Goal: Task Accomplishment & Management: Manage account settings

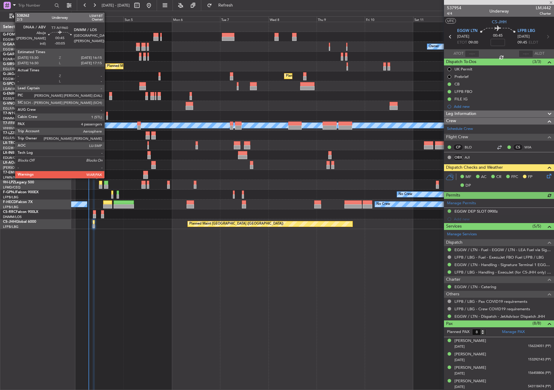
click at [107, 115] on div at bounding box center [107, 114] width 2 height 4
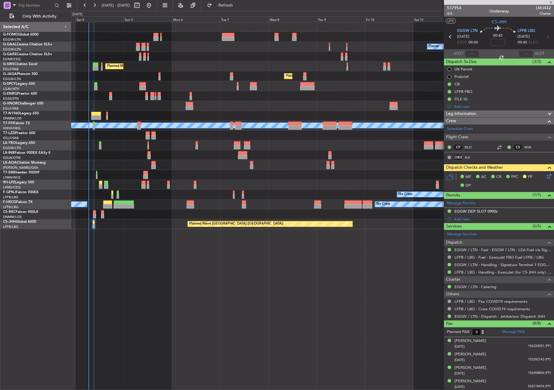
type input "-00:05"
type input "4"
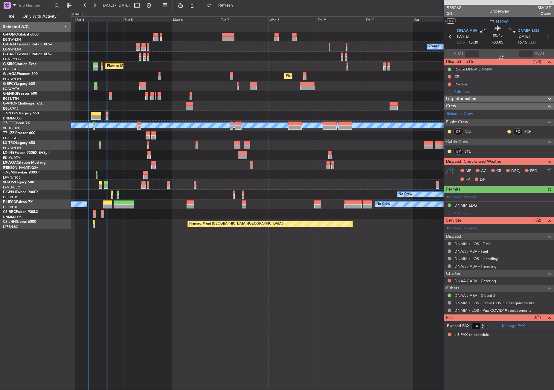
click at [251, 295] on div "Owner No Crew AOG Maint Dusseldorf Owner Owner No Crew Planned Maint London (Fa…" at bounding box center [312, 206] width 483 height 368
click at [231, 5] on button "Refresh" at bounding box center [222, 6] width 36 height 10
click at [224, 6] on button "Refresh" at bounding box center [222, 6] width 36 height 10
click at [193, 66] on div "Planned Maint [GEOGRAPHIC_DATA] ([GEOGRAPHIC_DATA])" at bounding box center [312, 67] width 482 height 10
click at [174, 244] on div "Owner No Crew AOG Maint Dusseldorf Owner Owner No Crew Planned Maint London (Fa…" at bounding box center [312, 206] width 483 height 368
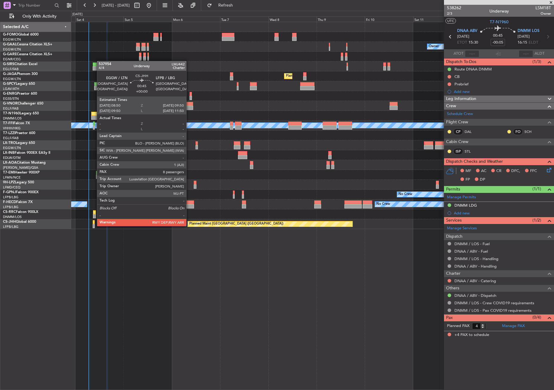
click at [94, 226] on div at bounding box center [94, 226] width 2 height 4
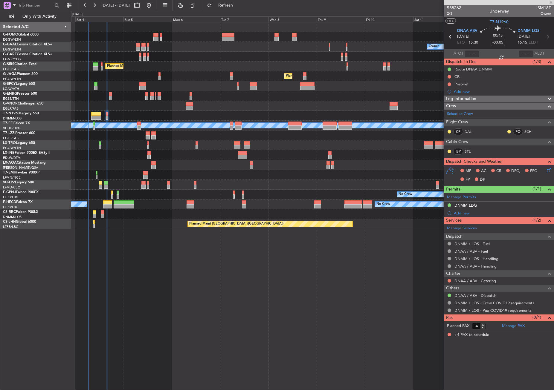
type input "8"
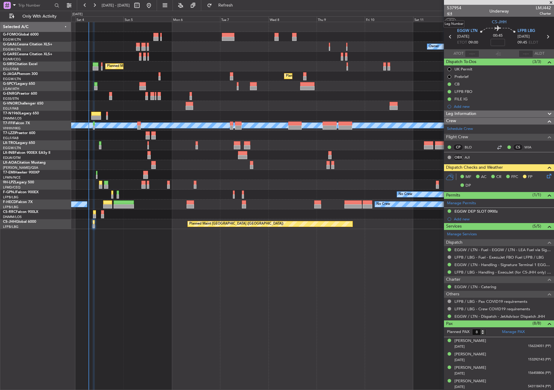
click at [449, 12] on span "4/4" at bounding box center [454, 13] width 14 height 5
click at [545, 177] on icon at bounding box center [547, 175] width 5 height 5
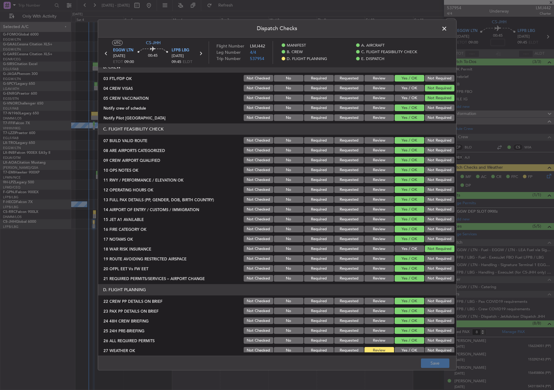
scroll to position [120, 0]
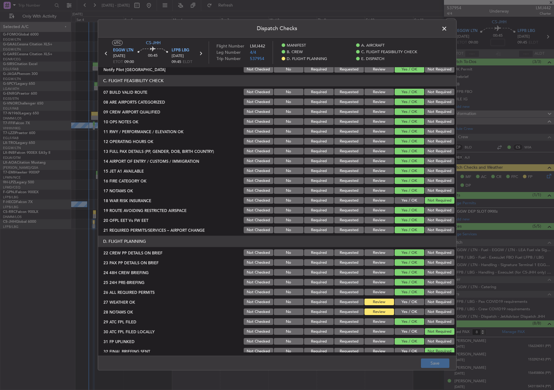
drag, startPoint x: 409, startPoint y: 299, endPoint x: 411, endPoint y: 303, distance: 3.7
click at [408, 300] on button "Yes / OK" at bounding box center [409, 302] width 30 height 7
click at [412, 307] on section "D. FLIGHT PLANNING 22 CREW PP DETAILS ON BRIEF Not Checked No Required Requeste…" at bounding box center [277, 296] width 358 height 120
click at [408, 312] on button "Yes / OK" at bounding box center [409, 312] width 30 height 7
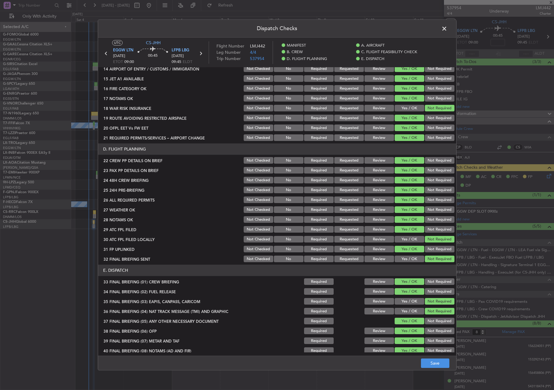
scroll to position [239, 0]
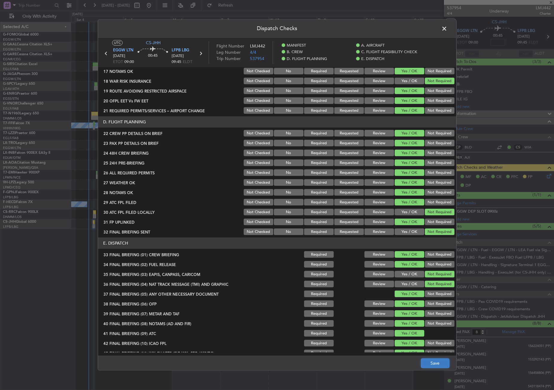
click at [432, 361] on button "Save" at bounding box center [435, 364] width 28 height 10
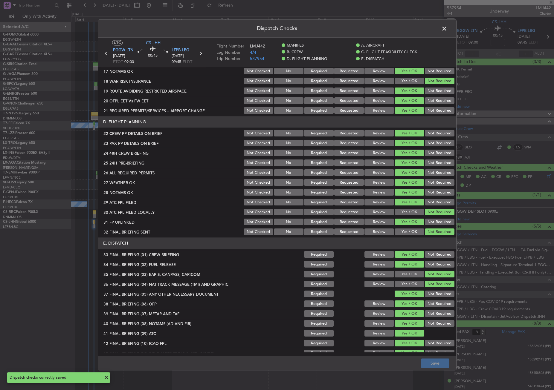
click at [447, 29] on span at bounding box center [447, 30] width 0 height 12
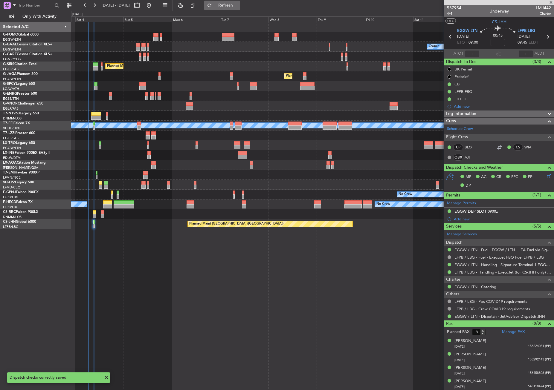
click at [230, 3] on button "Refresh" at bounding box center [222, 6] width 36 height 10
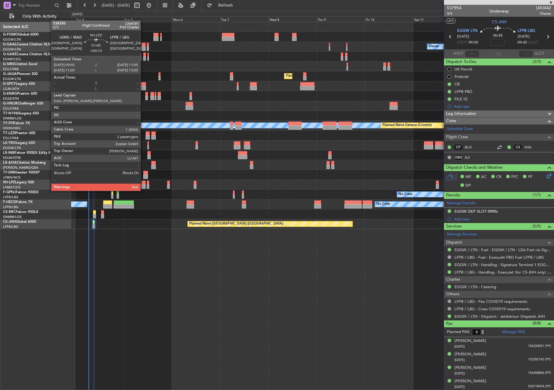
click at [143, 185] on div at bounding box center [143, 187] width 4 height 4
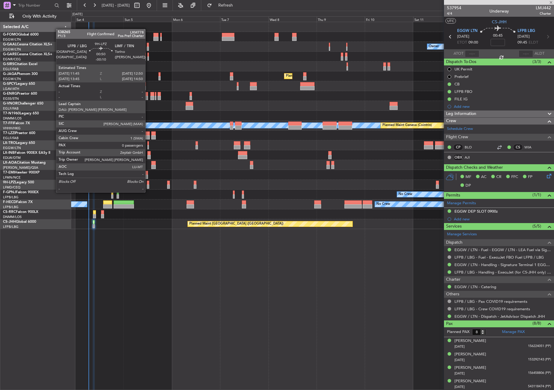
type input "+00:10"
type input "4"
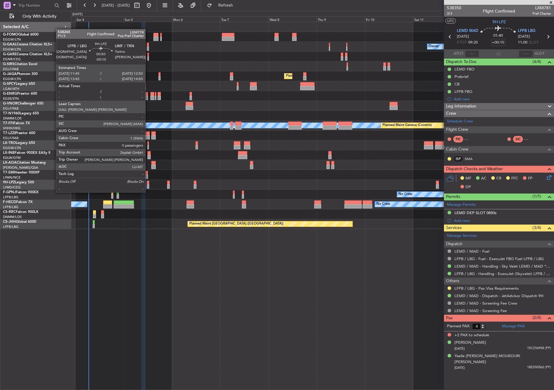
click at [148, 186] on div at bounding box center [148, 187] width 2 height 4
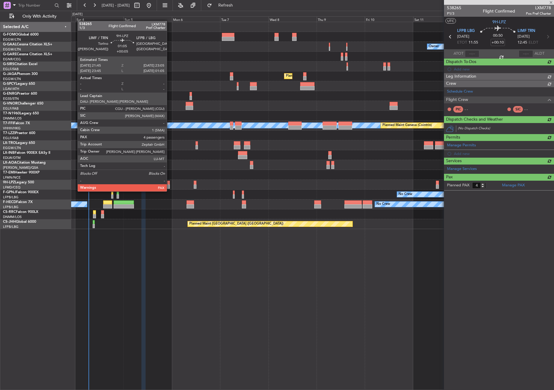
type input "-00:10"
type input "0"
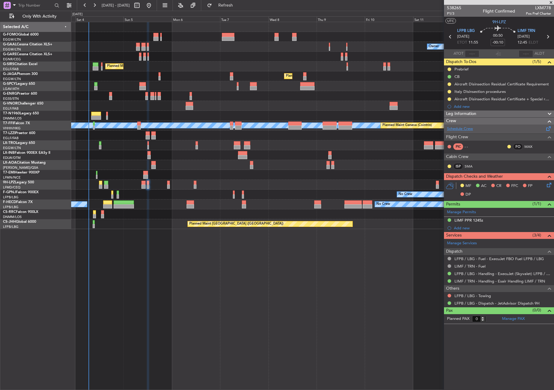
click at [464, 129] on link "Schedule Crew" at bounding box center [460, 129] width 26 height 6
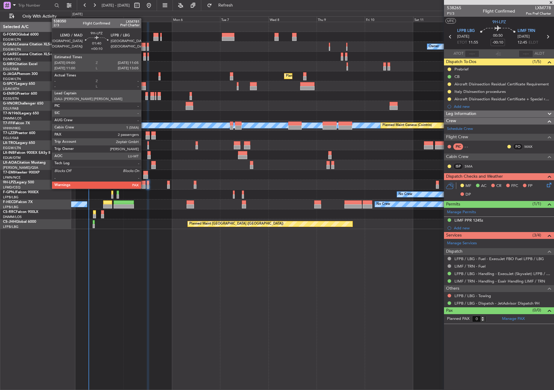
click at [144, 183] on div at bounding box center [143, 183] width 4 height 4
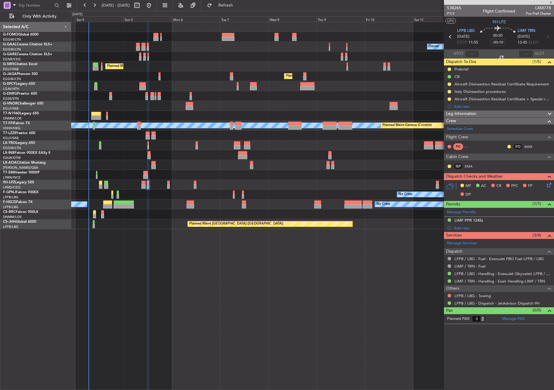
type input "+00:10"
type input "4"
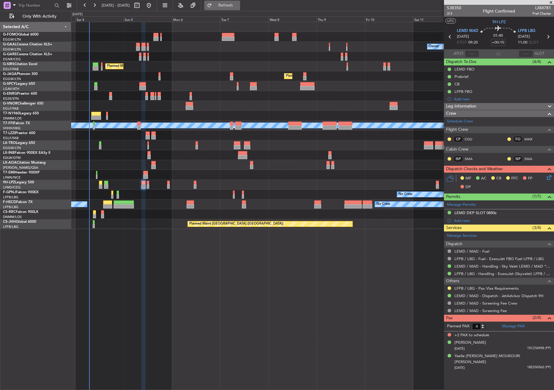
click at [231, 7] on button "Refresh" at bounding box center [222, 6] width 36 height 10
click at [156, 312] on div "Owner No Crew AOG Maint Dusseldorf Owner Owner No Crew Planned Maint London (Fa…" at bounding box center [312, 206] width 483 height 368
click at [127, 140] on div "Planned Maint Riga (Riga Intl) A/C Unavailable" at bounding box center [312, 145] width 482 height 10
click at [143, 288] on div at bounding box center [143, 206] width 4 height 368
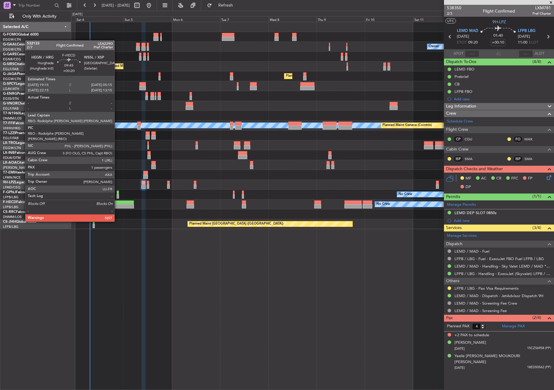
click at [117, 205] on div at bounding box center [124, 206] width 20 height 4
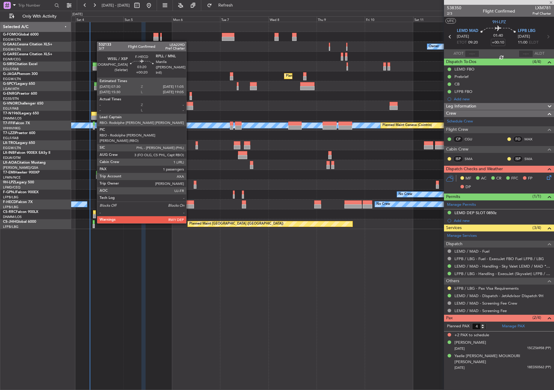
type input "+00:20"
type input "1"
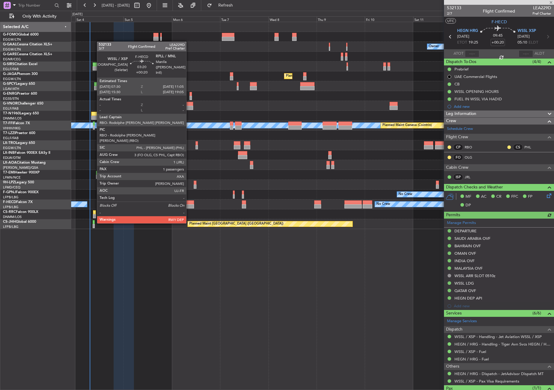
click at [189, 206] on div at bounding box center [189, 206] width 7 height 4
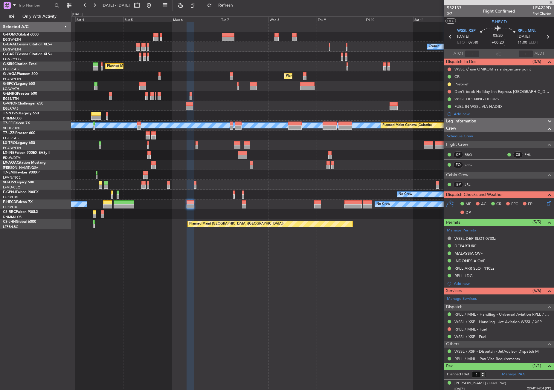
click at [114, 164] on div "No Crew [GEOGRAPHIC_DATA] ([GEOGRAPHIC_DATA]) No Crew [GEOGRAPHIC_DATA] ([GEOGR…" at bounding box center [312, 165] width 482 height 10
click at [125, 283] on div "Owner No Crew AOG Maint Dusseldorf Owner Owner No Crew Planned Maint London (Fa…" at bounding box center [312, 206] width 483 height 368
click at [150, 293] on div "Owner No Crew AOG Maint Dusseldorf Owner Owner No Crew Planned Maint London (Fa…" at bounding box center [312, 206] width 483 height 368
click at [280, 272] on div "Owner No Crew AOG Maint Dusseldorf Owner Owner No Crew Planned Maint London (Fa…" at bounding box center [312, 206] width 483 height 368
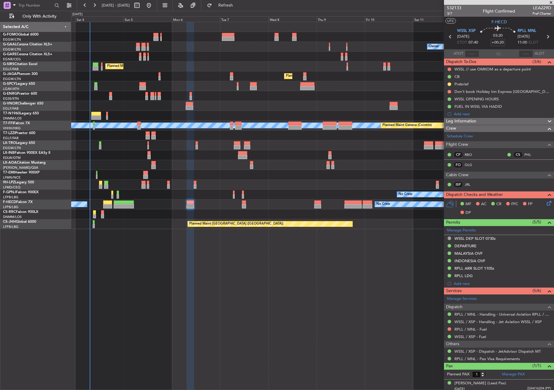
click at [187, 286] on div at bounding box center [189, 206] width 7 height 368
click at [246, 297] on div "Owner No Crew AOG Maint Dusseldorf Owner Owner No Crew Planned Maint London (Fa…" at bounding box center [312, 206] width 483 height 368
click at [215, 275] on div "Owner No Crew AOG Maint Dusseldorf Owner Owner No Crew Planned Maint London (Fa…" at bounding box center [312, 206] width 483 height 368
click at [152, 257] on div "Owner No Crew AOG Maint Dusseldorf Owner Owner No Crew Planned Maint London (Fa…" at bounding box center [312, 206] width 483 height 368
click at [146, 245] on div "Owner No Crew AOG Maint Dusseldorf Owner Owner No Crew Planned Maint London (Fa…" at bounding box center [312, 206] width 483 height 368
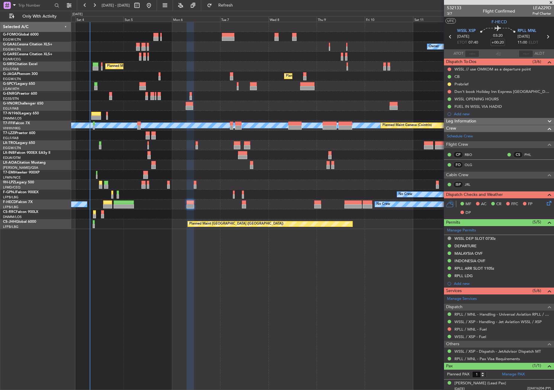
click at [149, 245] on div "Owner No Crew AOG Maint Dusseldorf Owner Owner No Crew Planned Maint London (Fa…" at bounding box center [312, 206] width 483 height 368
click at [226, 3] on button "Refresh" at bounding box center [222, 6] width 36 height 10
click at [152, 286] on div "Owner No Crew AOG Maint Dusseldorf Owner Owner No Crew Planned Maint London (Fa…" at bounding box center [312, 206] width 483 height 368
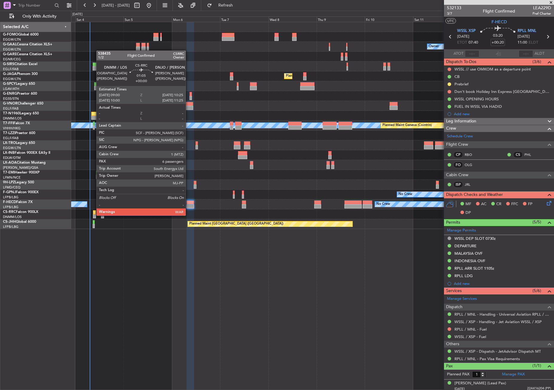
click at [93, 215] on div at bounding box center [94, 216] width 3 height 4
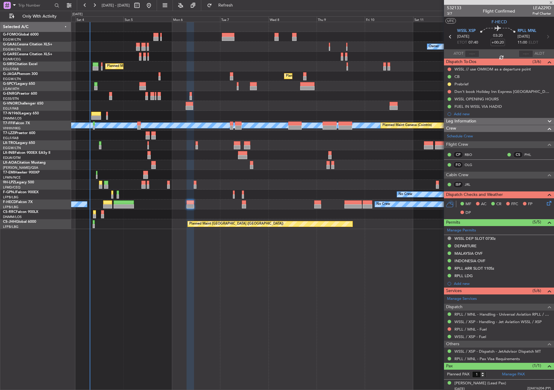
type input "6"
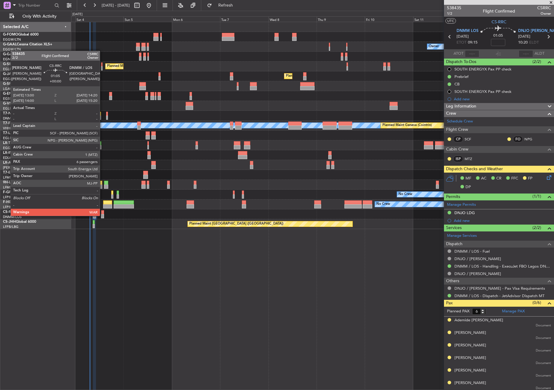
click at [102, 215] on div at bounding box center [102, 216] width 3 height 4
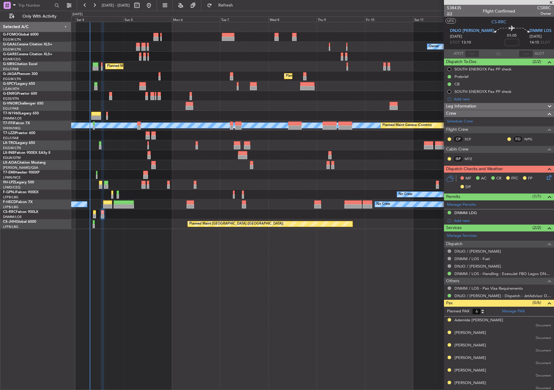
click at [450, 13] on span "2/2" at bounding box center [454, 13] width 14 height 5
click at [545, 179] on icon at bounding box center [547, 176] width 5 height 5
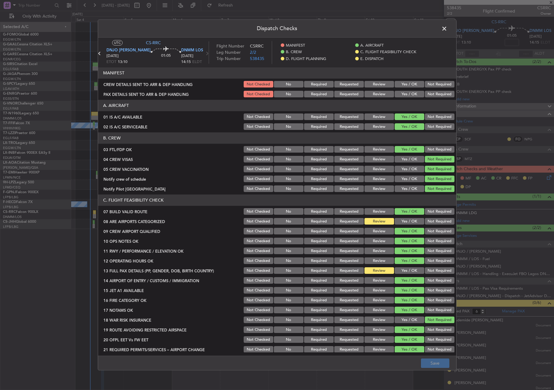
click at [403, 221] on button "Yes / OK" at bounding box center [409, 221] width 30 height 7
click at [406, 275] on div "Yes / OK" at bounding box center [409, 271] width 30 height 8
click at [405, 270] on button "Yes / OK" at bounding box center [409, 271] width 30 height 7
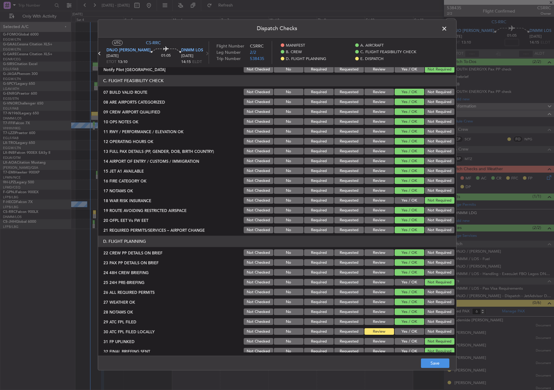
scroll to position [209, 0]
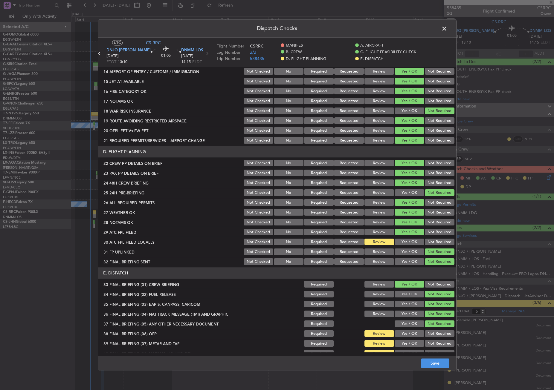
click at [407, 245] on button "Yes / OK" at bounding box center [409, 242] width 30 height 7
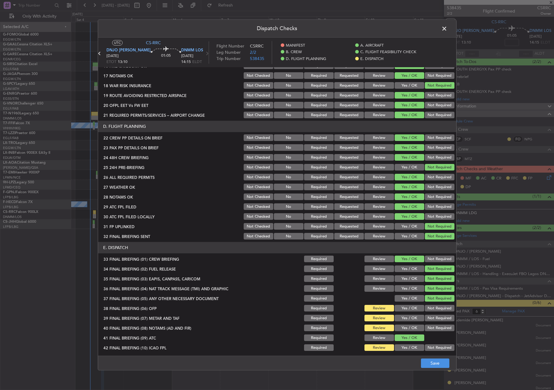
scroll to position [255, 0]
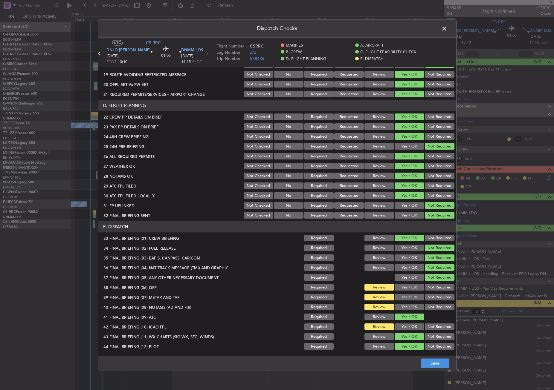
click at [407, 286] on button "Yes / OK" at bounding box center [409, 287] width 30 height 7
click at [405, 294] on div "Yes / OK" at bounding box center [409, 297] width 30 height 8
click at [404, 296] on button "Yes / OK" at bounding box center [409, 297] width 30 height 7
click at [404, 310] on button "Yes / OK" at bounding box center [409, 307] width 30 height 7
click at [411, 325] on button "Yes / OK" at bounding box center [409, 327] width 30 height 7
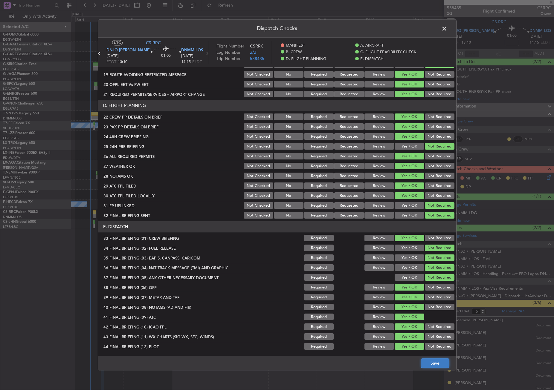
click at [432, 364] on button "Save" at bounding box center [435, 364] width 28 height 10
click at [447, 29] on span at bounding box center [447, 30] width 0 height 12
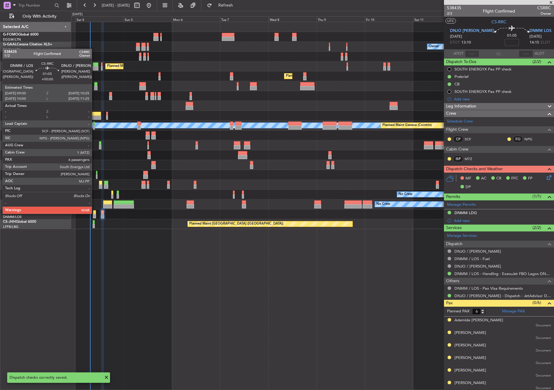
click at [94, 213] on div at bounding box center [94, 212] width 3 height 4
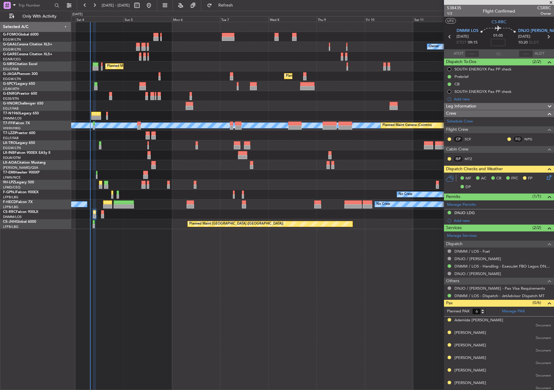
click at [545, 179] on icon at bounding box center [547, 176] width 5 height 5
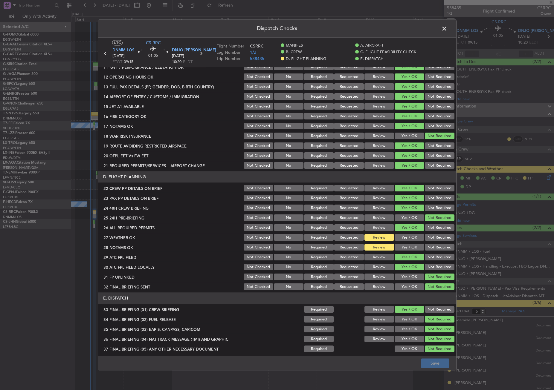
scroll to position [239, 0]
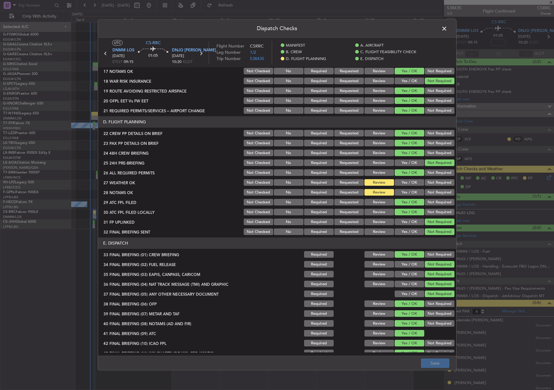
click at [404, 190] on button "Yes / OK" at bounding box center [409, 192] width 30 height 7
click at [400, 182] on button "Yes / OK" at bounding box center [409, 183] width 30 height 7
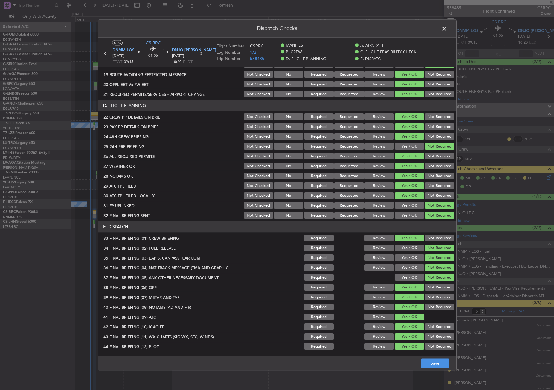
click at [428, 356] on footer "Save" at bounding box center [277, 363] width 358 height 14
click at [428, 359] on button "Save" at bounding box center [435, 364] width 28 height 10
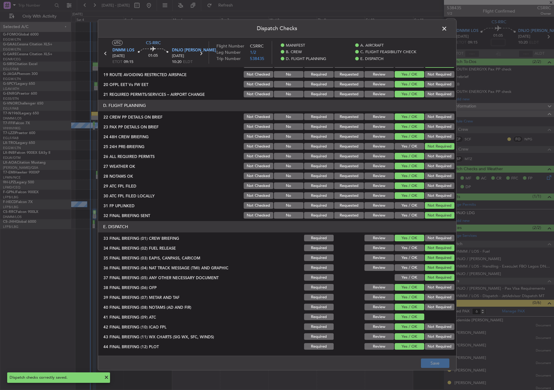
click at [447, 29] on span at bounding box center [447, 30] width 0 height 12
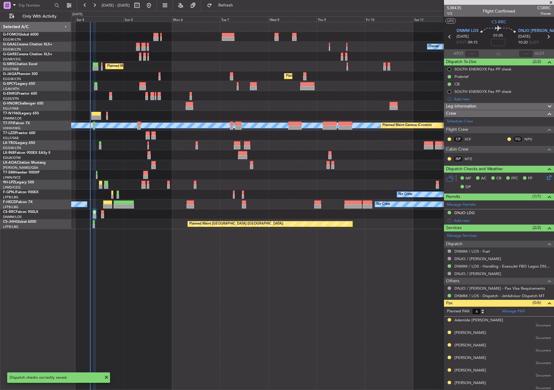
click at [161, 334] on div "Owner No Crew AOG Maint Dusseldorf Owner Owner No Crew Planned Maint London (Fa…" at bounding box center [312, 206] width 483 height 368
click at [233, 300] on div "Owner No Crew AOG Maint Dusseldorf Owner Owner No Crew Planned Maint London (Fa…" at bounding box center [312, 206] width 483 height 368
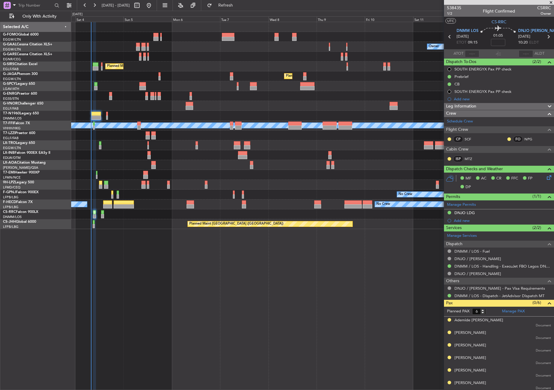
click at [119, 255] on div "Owner No Crew AOG Maint Dusseldorf Owner Owner No Crew Planned Maint London (Fa…" at bounding box center [312, 206] width 483 height 368
click at [99, 255] on div "Owner No Crew AOG Maint Dusseldorf Owner Owner No Crew Planned Maint London (Fa…" at bounding box center [312, 206] width 483 height 368
click at [160, 257] on div "Owner No Crew AOG Maint Dusseldorf Owner Owner No Crew Planned Maint London (Fa…" at bounding box center [312, 206] width 483 height 368
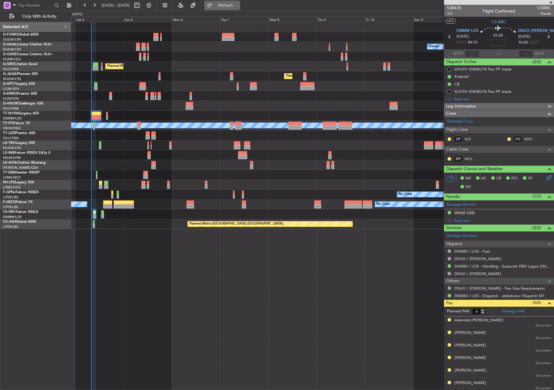
click at [233, 7] on span "Refresh" at bounding box center [225, 5] width 25 height 4
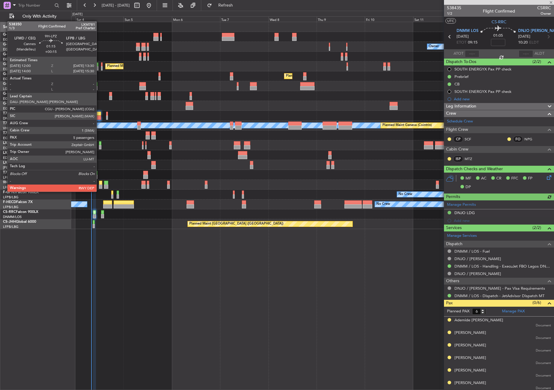
click at [99, 186] on div at bounding box center [100, 187] width 3 height 4
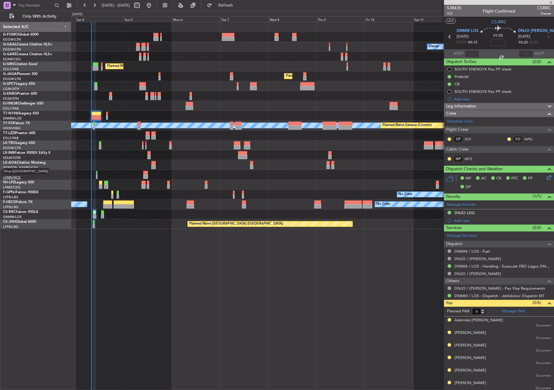
type input "+00:15"
type input "5"
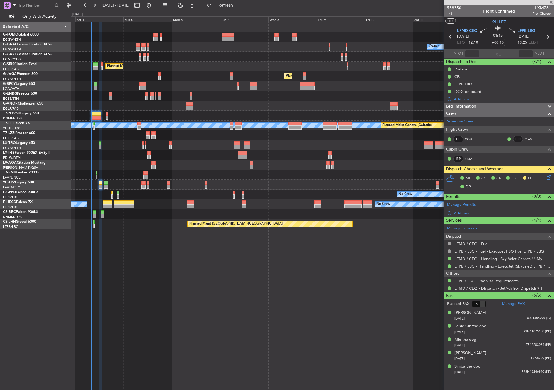
click at [244, 302] on div "Owner No Crew AOG Maint Dusseldorf Owner Owner No Crew Planned Maint London (Fa…" at bounding box center [312, 206] width 483 height 368
click at [235, 1] on button "Refresh" at bounding box center [222, 6] width 36 height 10
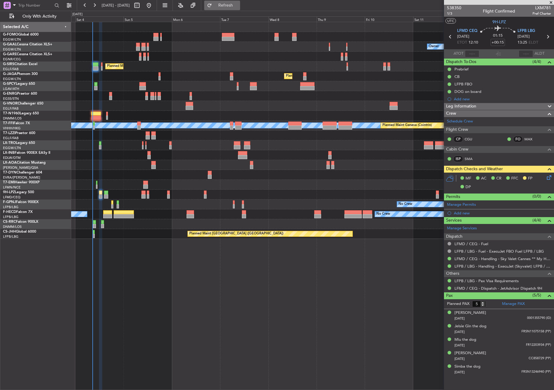
click at [228, 8] on button "Refresh" at bounding box center [222, 6] width 36 height 10
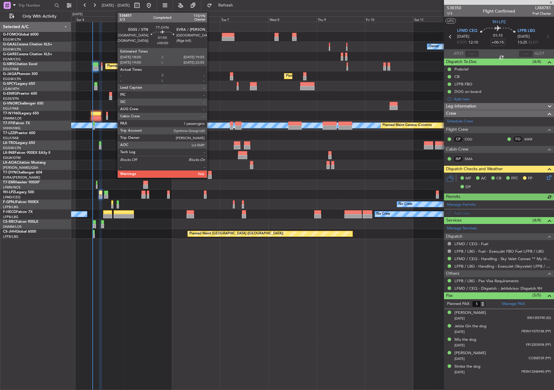
click at [209, 172] on div at bounding box center [210, 173] width 4 height 4
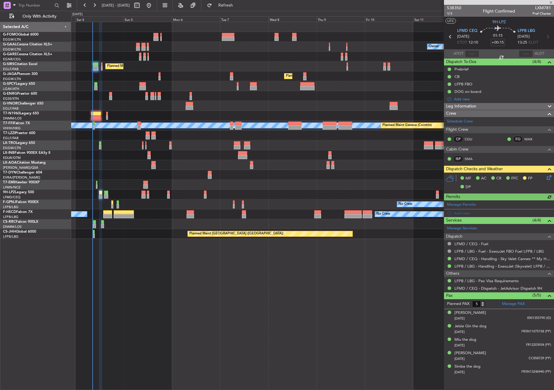
type input "1"
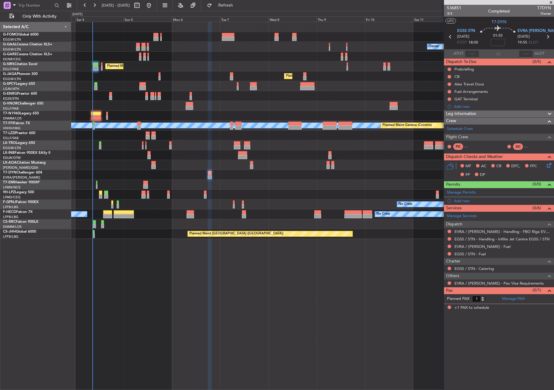
click at [229, 267] on div "Owner No Crew AOG Maint Dusseldorf Owner Owner No Crew Planned Maint London (Fa…" at bounding box center [312, 206] width 483 height 368
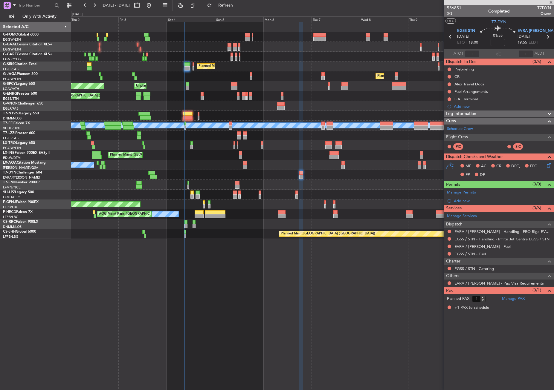
click at [192, 179] on div "Owner AOG Maint [GEOGRAPHIC_DATA] No Crew Owner Planned [GEOGRAPHIC_DATA] Plann…" at bounding box center [277, 200] width 554 height 379
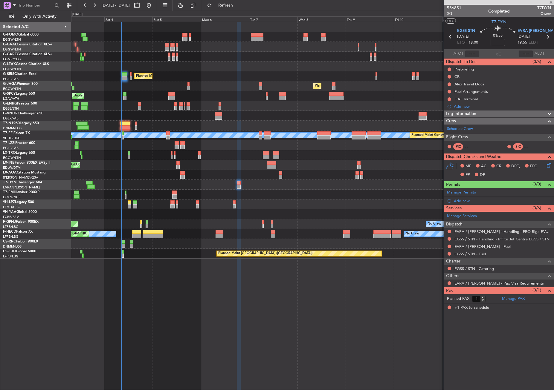
click at [86, 196] on div "No Crew" at bounding box center [312, 195] width 482 height 10
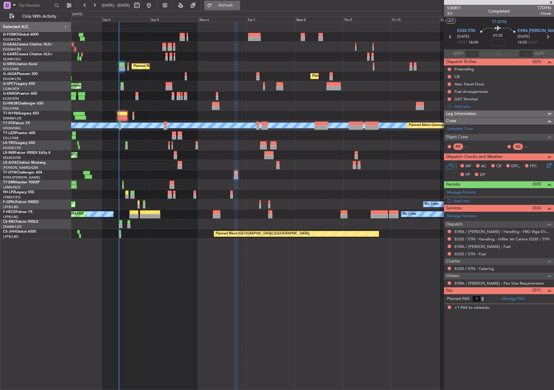
click at [230, 8] on button "Refresh" at bounding box center [222, 6] width 36 height 10
click at [139, 167] on div "No Crew [GEOGRAPHIC_DATA] ([GEOGRAPHIC_DATA]) No Crew [GEOGRAPHIC_DATA] ([GEOGR…" at bounding box center [312, 165] width 482 height 10
click at [233, 1] on button "Refresh" at bounding box center [222, 6] width 36 height 10
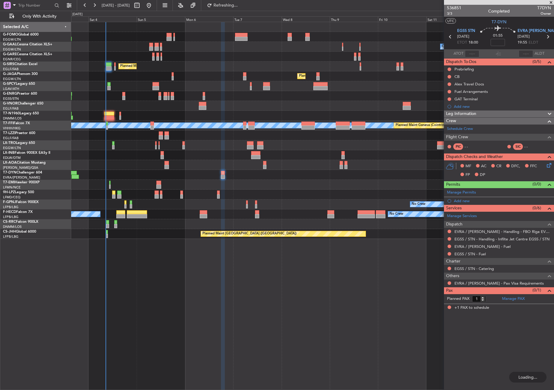
click at [216, 146] on div "Planned Maint Riga (Riga Intl) A/C Unavailable" at bounding box center [312, 145] width 482 height 10
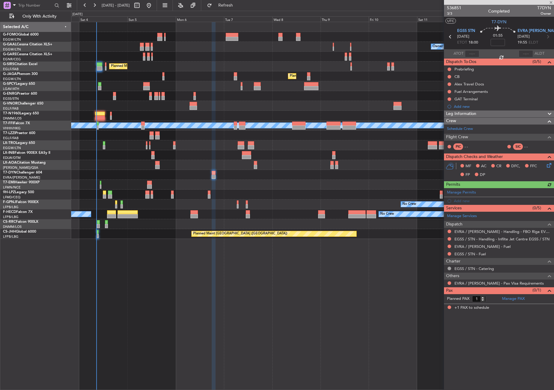
click at [208, 146] on div "Planned Maint Riga (Riga Intl) A/C Unavailable" at bounding box center [312, 145] width 482 height 10
click at [461, 115] on span "Leg Information" at bounding box center [461, 114] width 30 height 7
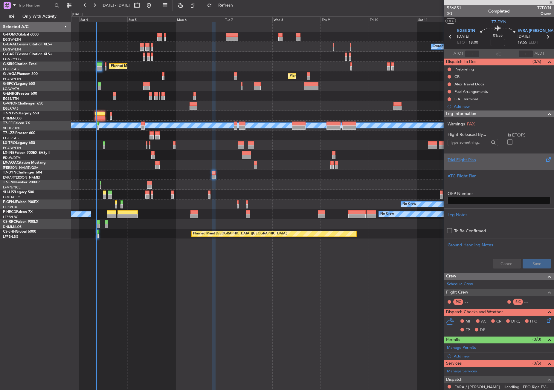
click at [493, 160] on div "Trial Flight Plan" at bounding box center [498, 160] width 103 height 6
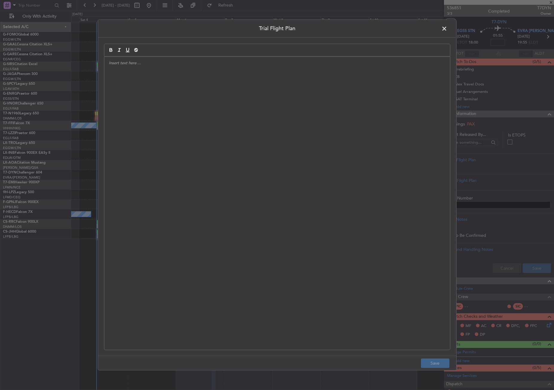
click at [222, 154] on div at bounding box center [276, 203] width 345 height 293
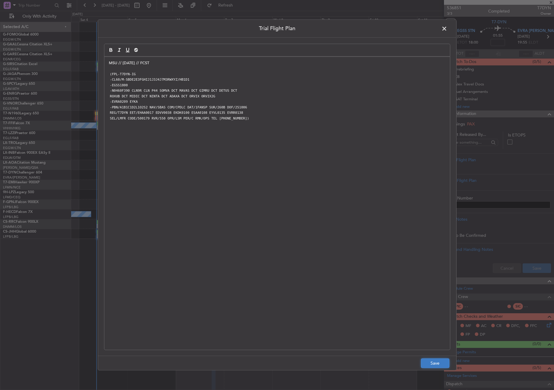
click at [443, 360] on button "Save" at bounding box center [435, 364] width 28 height 10
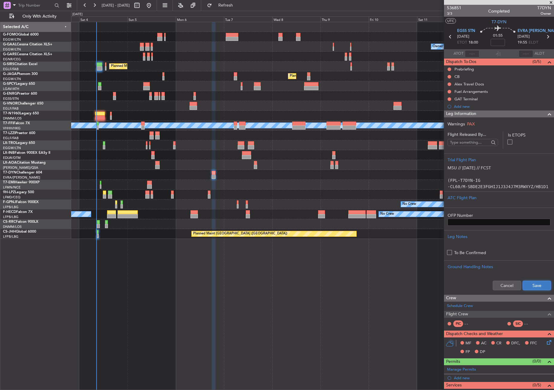
click at [522, 285] on button "Save" at bounding box center [536, 286] width 28 height 10
click at [497, 40] on mat-tooltip-component "Flight Time" at bounding box center [495, 47] width 27 height 16
click at [493, 39] on input at bounding box center [497, 42] width 14 height 7
click at [400, 165] on div "No Crew [GEOGRAPHIC_DATA] ([GEOGRAPHIC_DATA]) No Crew [GEOGRAPHIC_DATA] ([GEOGR…" at bounding box center [312, 165] width 482 height 10
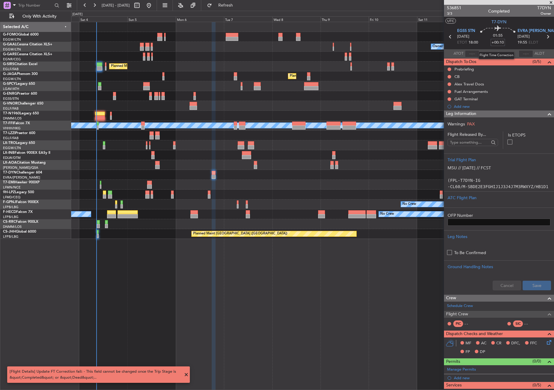
click at [500, 44] on input "+00:10" at bounding box center [497, 42] width 14 height 7
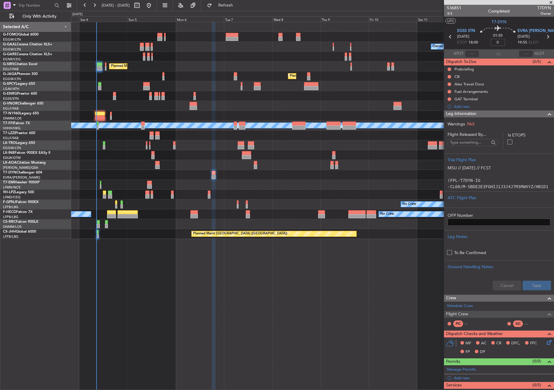
click at [365, 83] on div "Unplanned Maint [GEOGRAPHIC_DATA] Planned Maint [GEOGRAPHIC_DATA]" at bounding box center [312, 86] width 482 height 10
click at [414, 75] on div "Planned Maint [GEOGRAPHIC_DATA] ([GEOGRAPHIC_DATA])" at bounding box center [312, 76] width 482 height 10
click at [235, 7] on span "Refresh" at bounding box center [225, 5] width 25 height 4
click at [221, 284] on div "Owner No Crew AOG Maint [GEOGRAPHIC_DATA] Owner Owner No Crew Planned [GEOGRAPH…" at bounding box center [312, 206] width 483 height 368
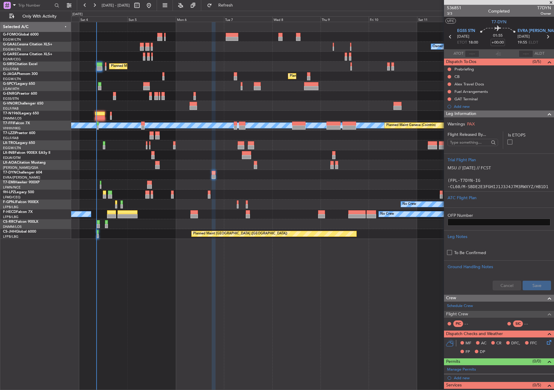
click at [140, 258] on div "Owner No Crew AOG Maint [GEOGRAPHIC_DATA] Owner Owner No Crew Planned [GEOGRAPH…" at bounding box center [312, 206] width 483 height 368
click at [279, 293] on div "Owner No Crew AOG Maint [GEOGRAPHIC_DATA] Owner Owner No Crew Planned [GEOGRAPH…" at bounding box center [312, 206] width 483 height 368
click at [226, 5] on button "Refresh" at bounding box center [222, 6] width 36 height 10
click at [232, 9] on button "Refresh" at bounding box center [222, 6] width 36 height 10
click at [125, 281] on div "Owner No Crew AOG Maint [GEOGRAPHIC_DATA] Owner Owner No Crew Planned [GEOGRAPH…" at bounding box center [312, 206] width 483 height 368
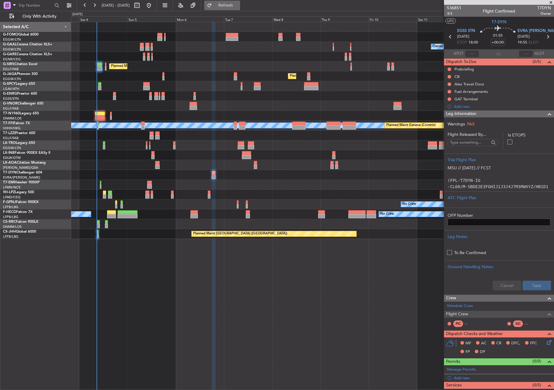
click at [237, 4] on span "Refresh" at bounding box center [225, 5] width 25 height 4
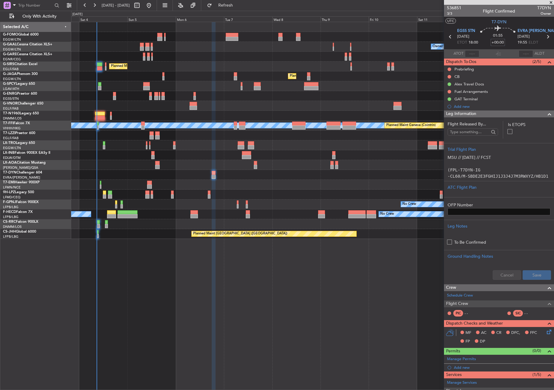
click at [500, 44] on input "+00:00" at bounding box center [497, 42] width 14 height 7
click at [356, 109] on div at bounding box center [312, 106] width 482 height 10
click at [276, 183] on div "No Crew" at bounding box center [312, 185] width 482 height 10
type input "+00:15"
click at [449, 68] on button at bounding box center [449, 70] width 4 height 4
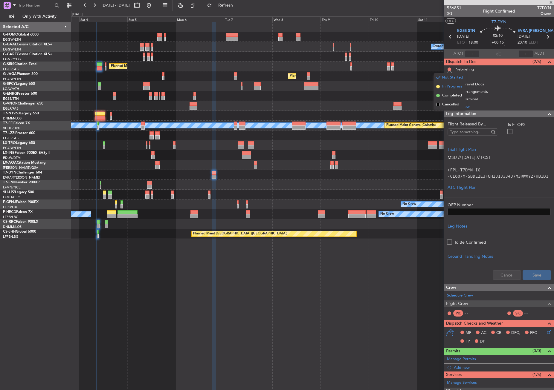
click at [448, 85] on span "In Progress" at bounding box center [452, 87] width 20 height 6
click at [449, 76] on button at bounding box center [449, 77] width 4 height 4
click at [452, 103] on span "Completed" at bounding box center [452, 103] width 20 height 6
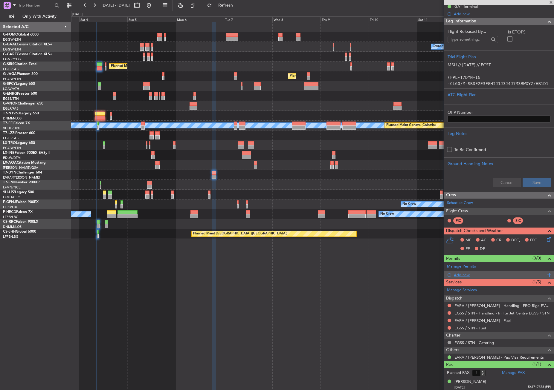
scroll to position [94, 0]
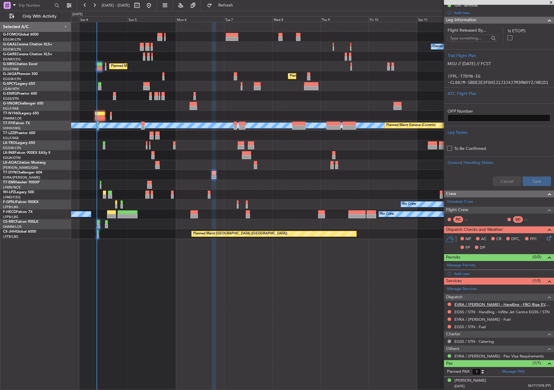
click at [477, 304] on link "EVRA / [PERSON_NAME] - Handling - FBO Riga EVRA / [PERSON_NAME]" at bounding box center [502, 304] width 97 height 5
click at [459, 312] on link "EGSS / STN - Handling - Inflite Jet Centre EGSS / STN" at bounding box center [501, 312] width 95 height 5
click at [460, 277] on div "Add new" at bounding box center [499, 273] width 110 height 7
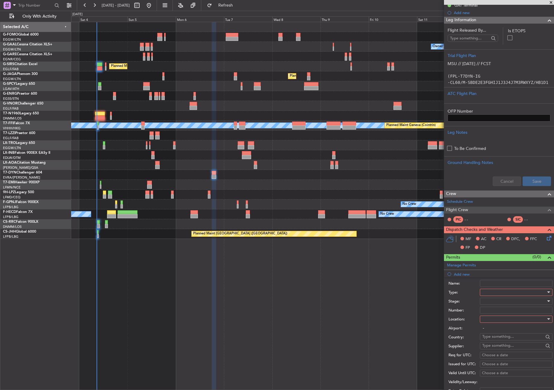
click at [481, 290] on div at bounding box center [516, 292] width 73 height 7
click at [497, 347] on span "Slot" at bounding box center [513, 348] width 63 height 9
click at [493, 316] on div at bounding box center [514, 319] width 64 height 9
click at [495, 333] on span "Departure" at bounding box center [513, 331] width 63 height 9
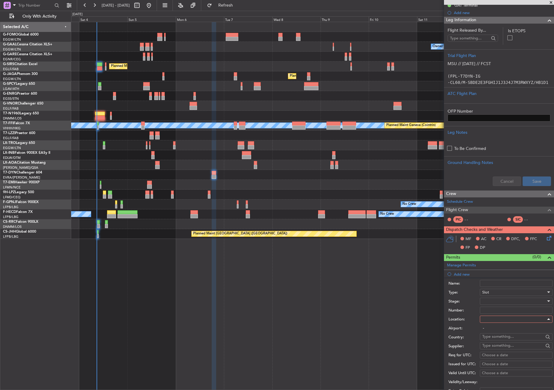
type input "EGSS / STN"
click at [493, 299] on div at bounding box center [514, 301] width 64 height 9
click at [501, 338] on span "Requested" at bounding box center [513, 340] width 63 height 9
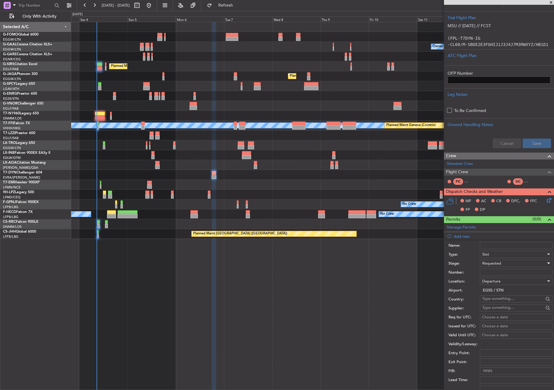
scroll to position [183, 0]
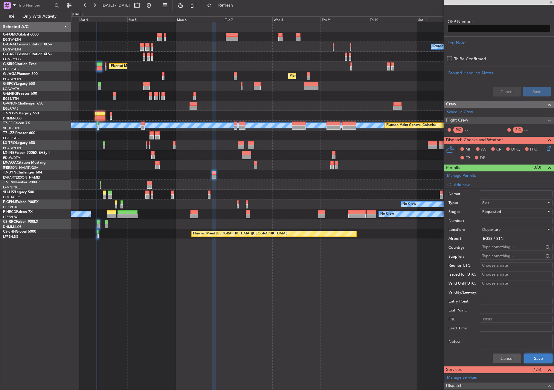
click at [528, 360] on button "Save" at bounding box center [538, 359] width 28 height 10
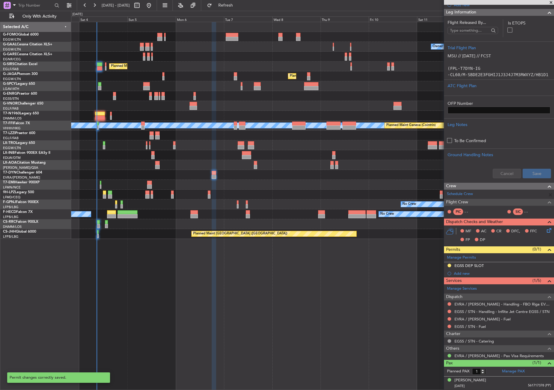
scroll to position [101, 0]
click at [500, 265] on div "EGSS DEP SLOT" at bounding box center [499, 266] width 110 height 7
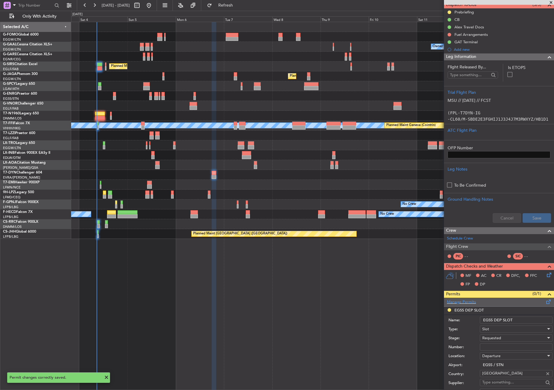
scroll to position [60, 0]
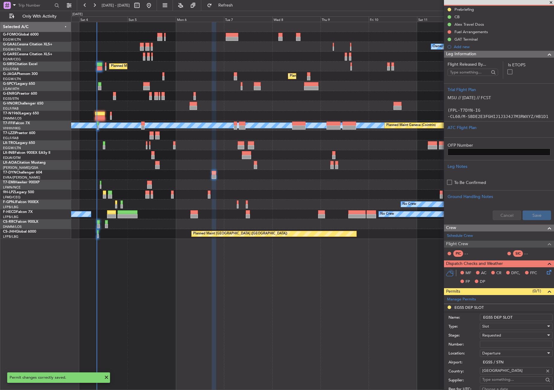
click at [529, 316] on input "EGSS DEP SLOT" at bounding box center [516, 317] width 73 height 7
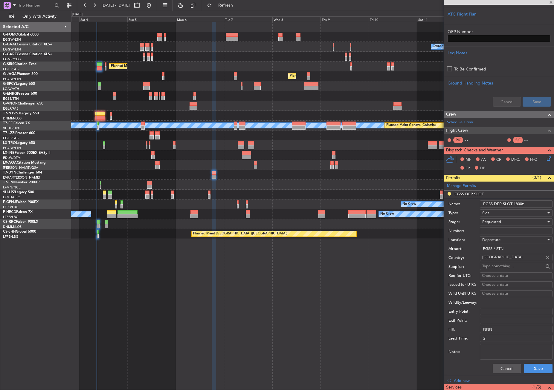
scroll to position [179, 0]
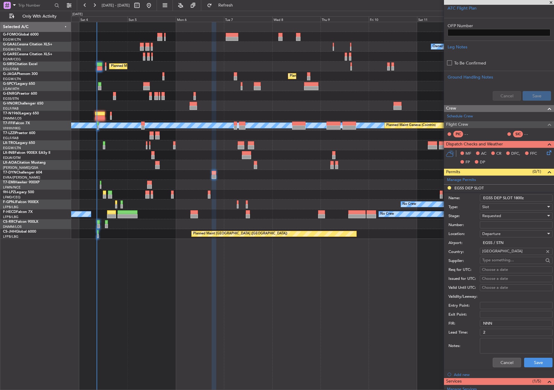
type input "EGSS DEP SLOT 1800z"
click at [545, 368] on div "Cancel Save" at bounding box center [500, 363] width 104 height 16
click at [538, 360] on button "Save" at bounding box center [538, 363] width 28 height 10
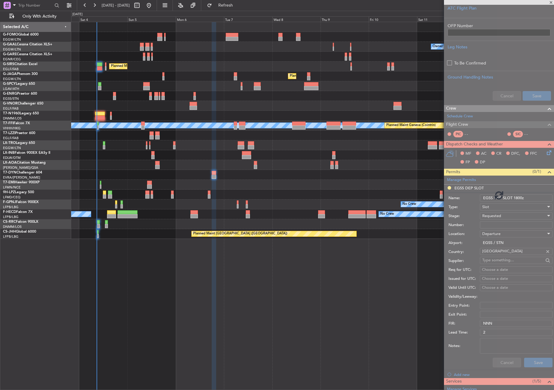
scroll to position [101, 0]
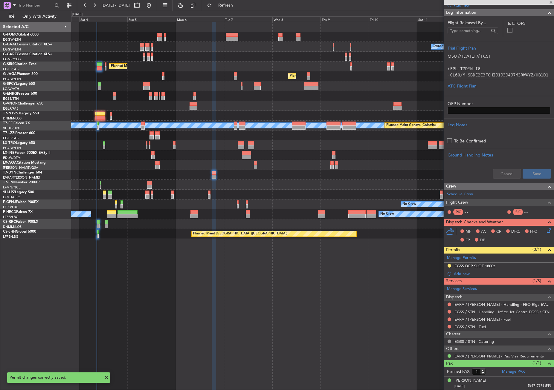
click at [287, 241] on div "Owner No Crew AOG Maint [GEOGRAPHIC_DATA] Owner Owner No Crew Planned [GEOGRAPH…" at bounding box center [312, 206] width 483 height 368
click at [238, 7] on span "Refresh" at bounding box center [225, 5] width 25 height 4
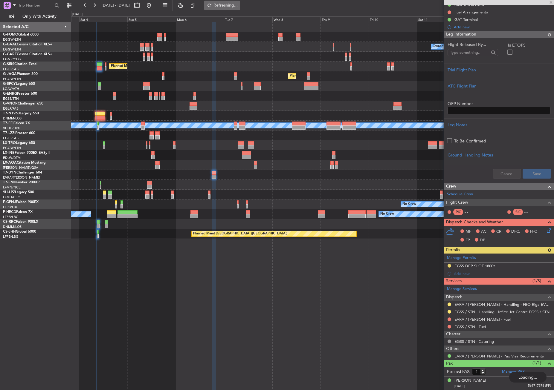
click at [230, 6] on button "Refreshing..." at bounding box center [222, 6] width 36 height 10
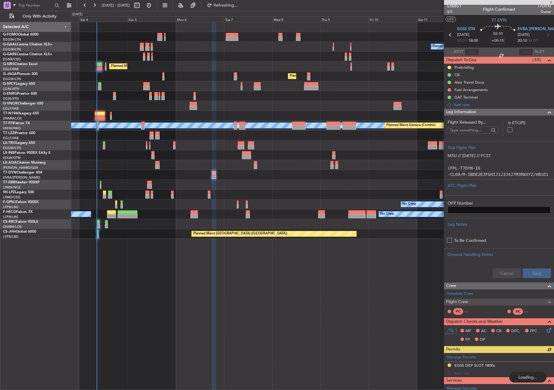
scroll to position [0, 0]
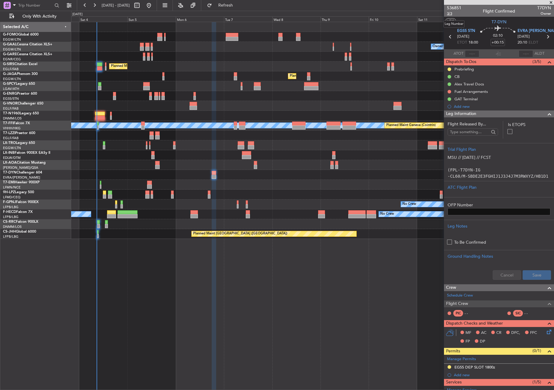
click at [448, 13] on span "3/3" at bounding box center [454, 13] width 14 height 5
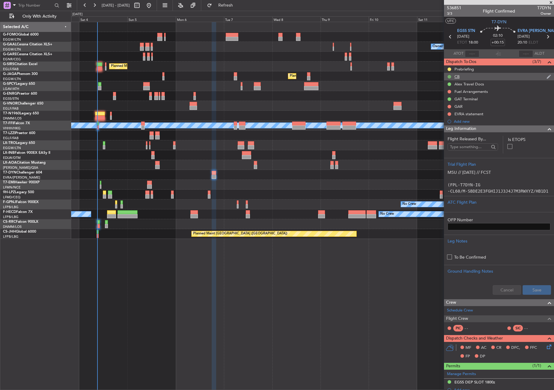
click at [449, 75] on button at bounding box center [449, 77] width 4 height 4
click at [442, 86] on span "Not Started" at bounding box center [452, 85] width 21 height 6
click at [226, 8] on button "Refresh" at bounding box center [222, 6] width 36 height 10
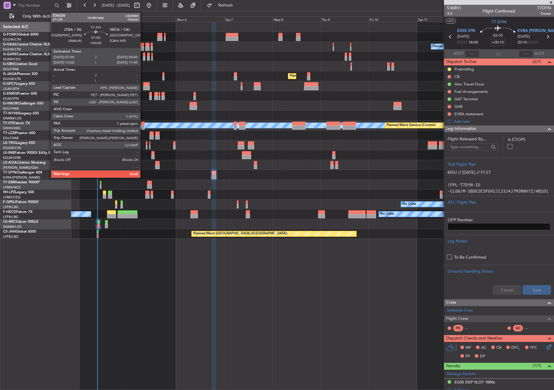
click at [143, 126] on div at bounding box center [143, 127] width 4 height 4
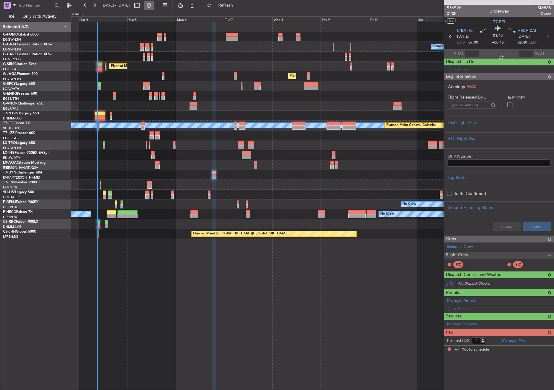
type input "+00:05"
type input "7"
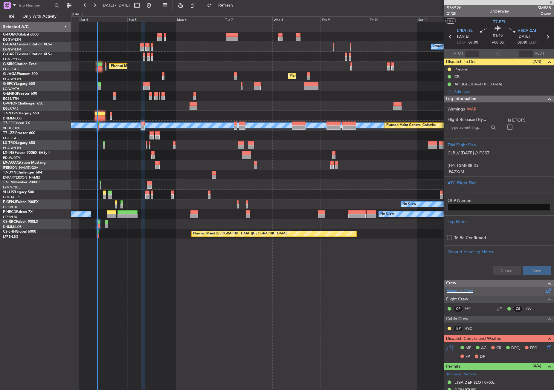
scroll to position [60, 0]
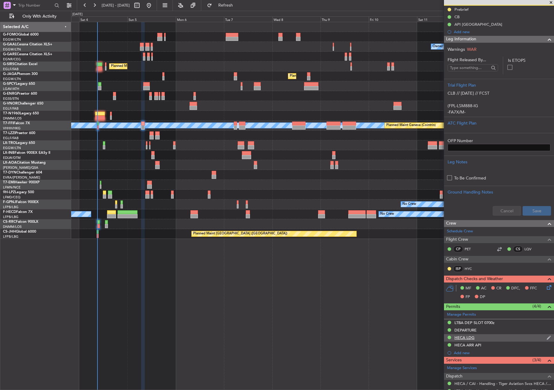
click at [494, 340] on div "HECA LDG" at bounding box center [499, 337] width 110 height 7
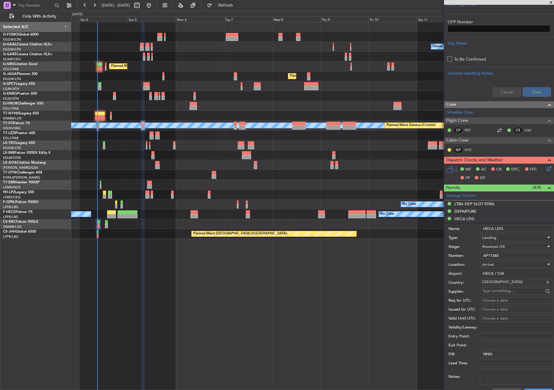
scroll to position [209, 0]
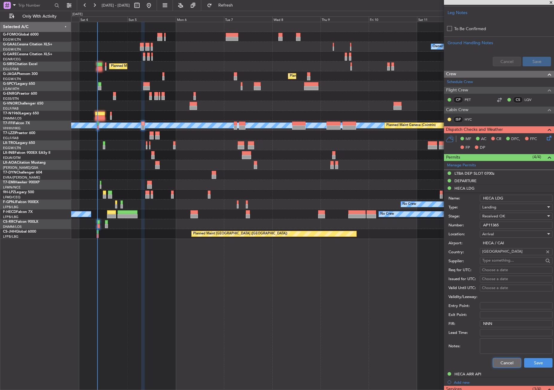
click at [495, 361] on button "Cancel" at bounding box center [506, 363] width 28 height 10
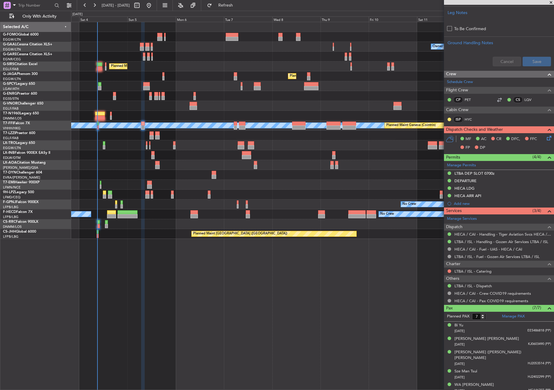
click at [146, 274] on div "Owner No Crew AOG Maint [GEOGRAPHIC_DATA] Owner Owner No Crew Planned [GEOGRAPH…" at bounding box center [312, 206] width 483 height 368
click at [239, 2] on button "Refresh" at bounding box center [222, 6] width 36 height 10
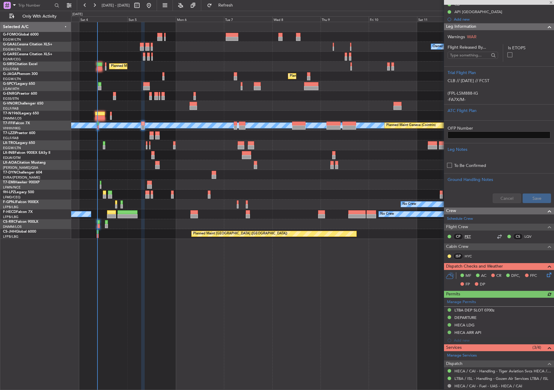
scroll to position [25, 0]
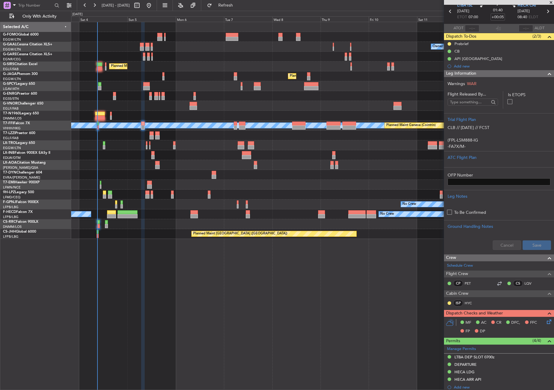
click at [464, 75] on span "Leg Information" at bounding box center [461, 73] width 30 height 7
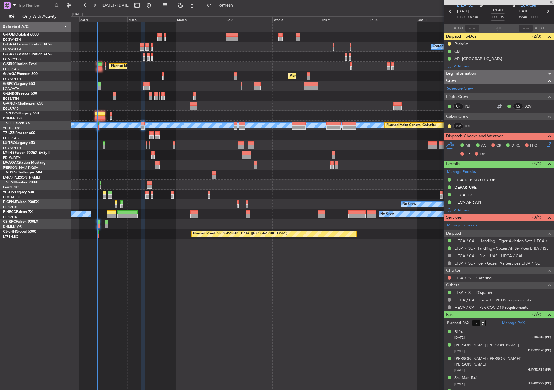
click at [326, 315] on div "Owner No Crew AOG Maint [GEOGRAPHIC_DATA] Owner Owner No Crew Planned [GEOGRAPH…" at bounding box center [312, 206] width 483 height 368
click at [325, 315] on div "Owner No Crew AOG Maint [GEOGRAPHIC_DATA] Owner Owner No Crew Planned [GEOGRAPH…" at bounding box center [312, 206] width 483 height 368
click at [229, 10] on button "Refresh" at bounding box center [222, 6] width 36 height 10
click at [235, 5] on span "Refresh" at bounding box center [225, 5] width 25 height 4
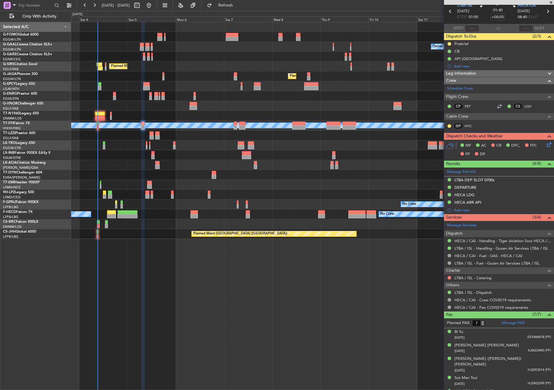
click at [205, 325] on div "Owner No Crew AOG Maint [GEOGRAPHIC_DATA] Owner Owner No Crew Planned [GEOGRAPH…" at bounding box center [312, 206] width 483 height 368
click at [236, 3] on button "Refresh" at bounding box center [222, 6] width 36 height 10
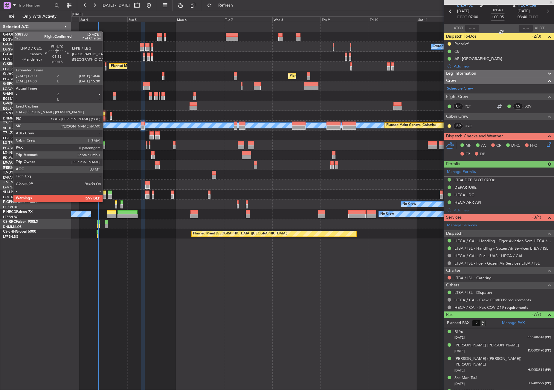
click at [105, 196] on div at bounding box center [104, 197] width 3 height 4
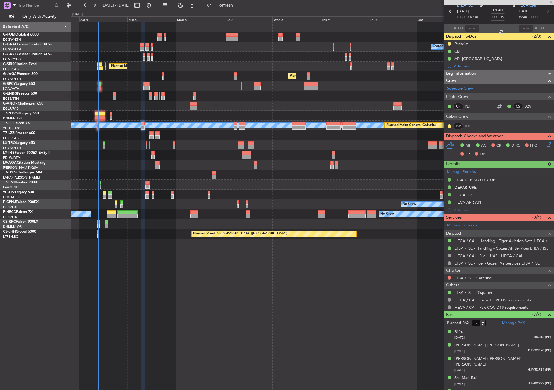
type input "+00:15"
type input "5"
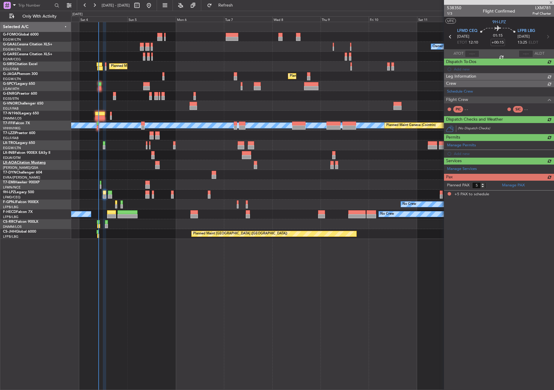
scroll to position [0, 0]
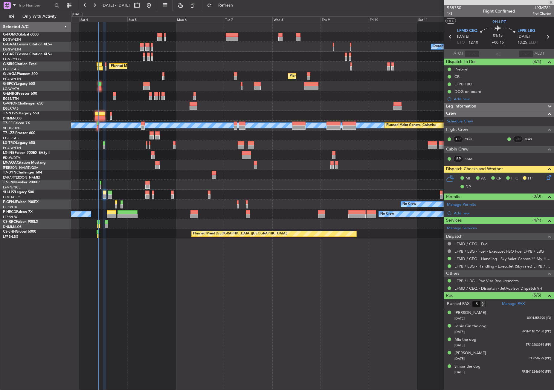
click at [199, 278] on div "Owner No Crew AOG Maint [GEOGRAPHIC_DATA] Owner Owner No Crew Planned [GEOGRAPH…" at bounding box center [312, 206] width 483 height 368
